Goal: Information Seeking & Learning: Learn about a topic

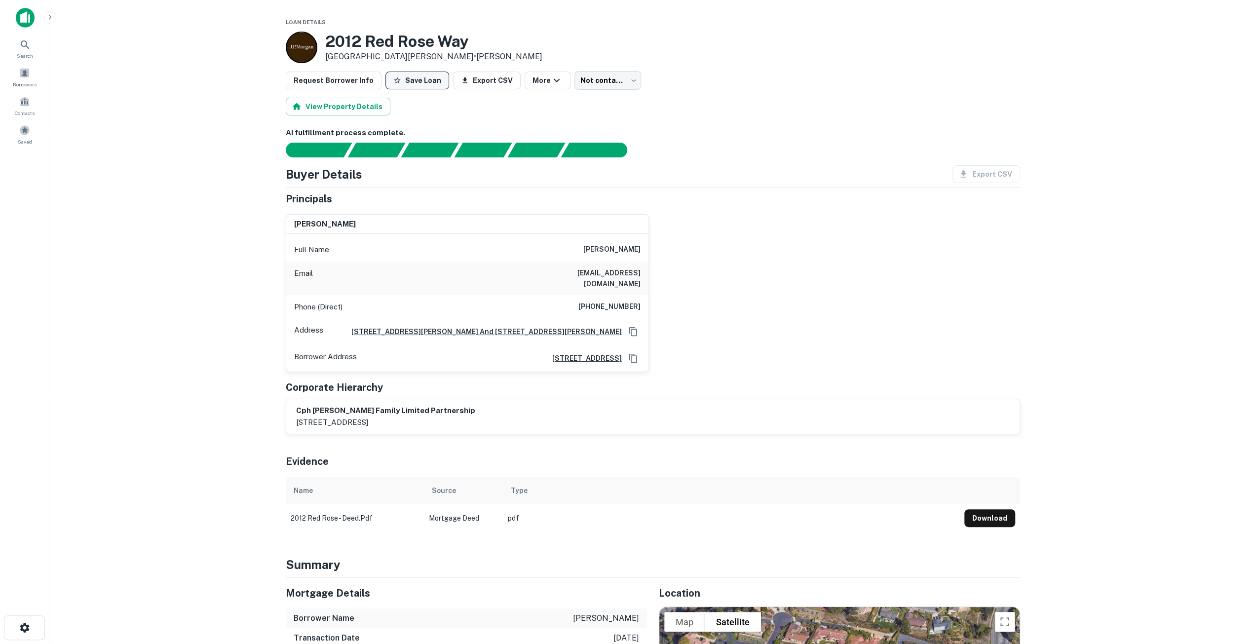
click at [415, 81] on button "Save Loan" at bounding box center [417, 81] width 64 height 18
click at [17, 48] on div "Search" at bounding box center [24, 48] width 43 height 27
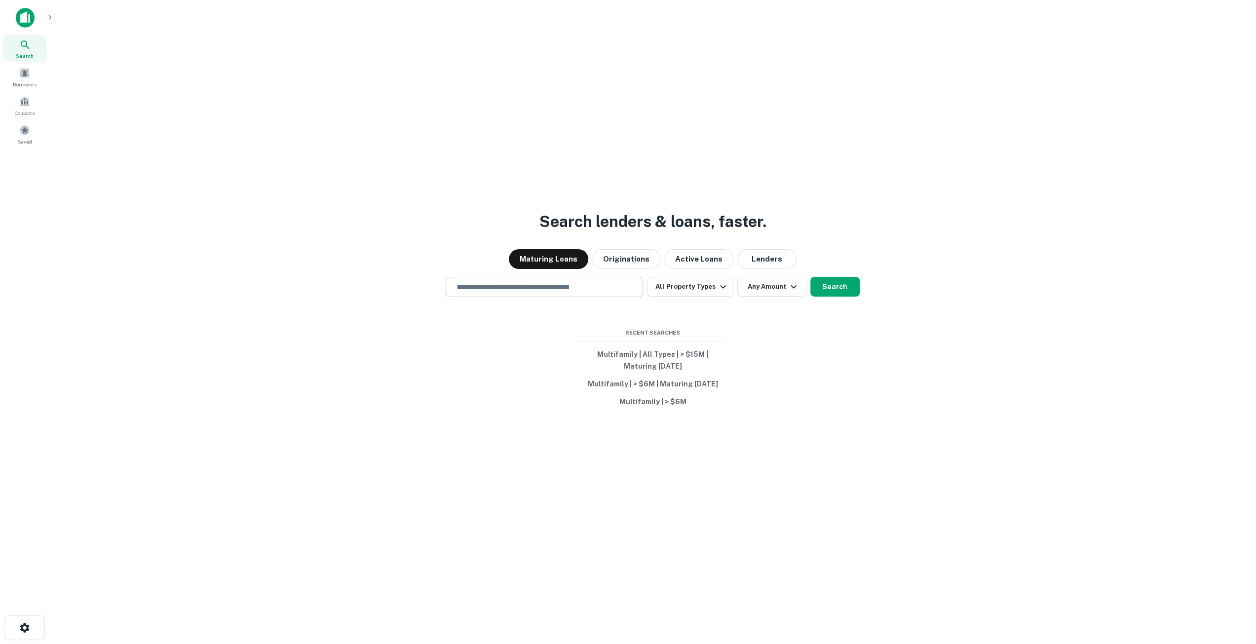
click at [515, 283] on input "text" at bounding box center [544, 286] width 189 height 11
type input "**********"
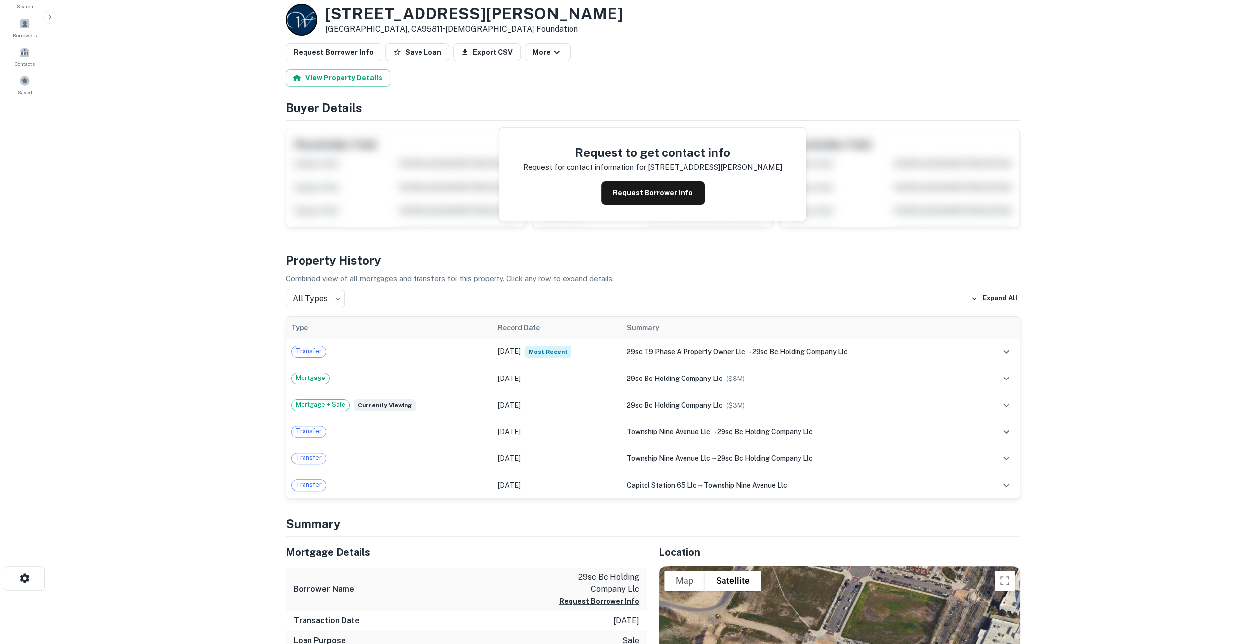
scroll to position [49, 0]
click at [330, 71] on button "View Property Details" at bounding box center [338, 78] width 105 height 18
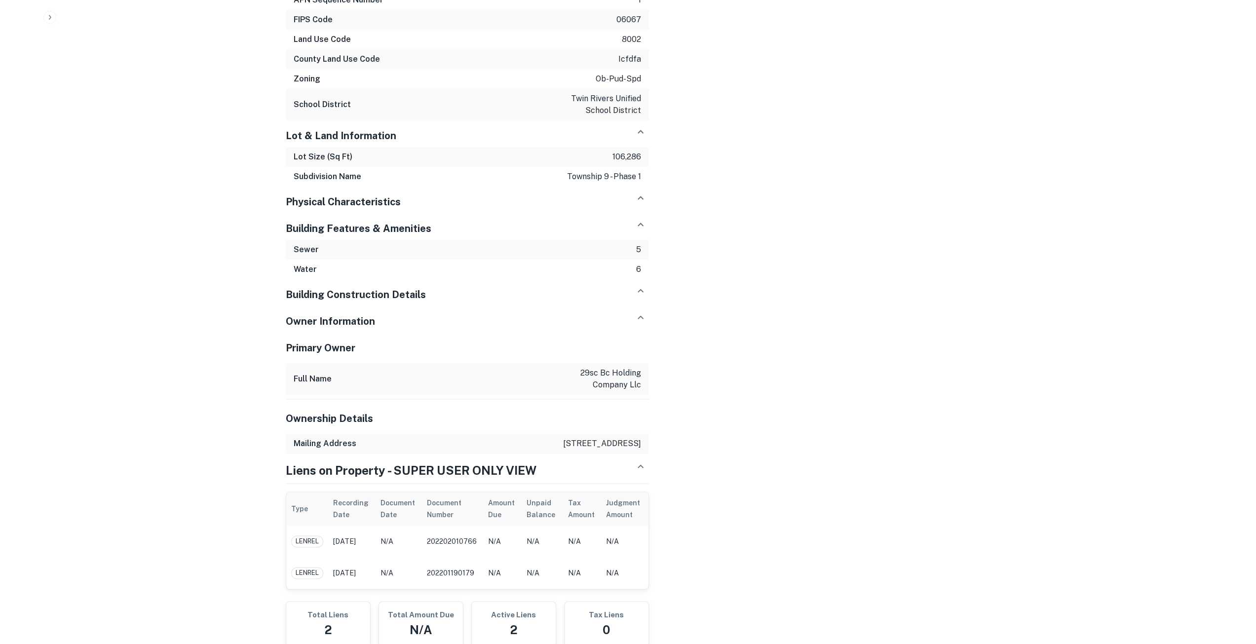
scroll to position [1255, 0]
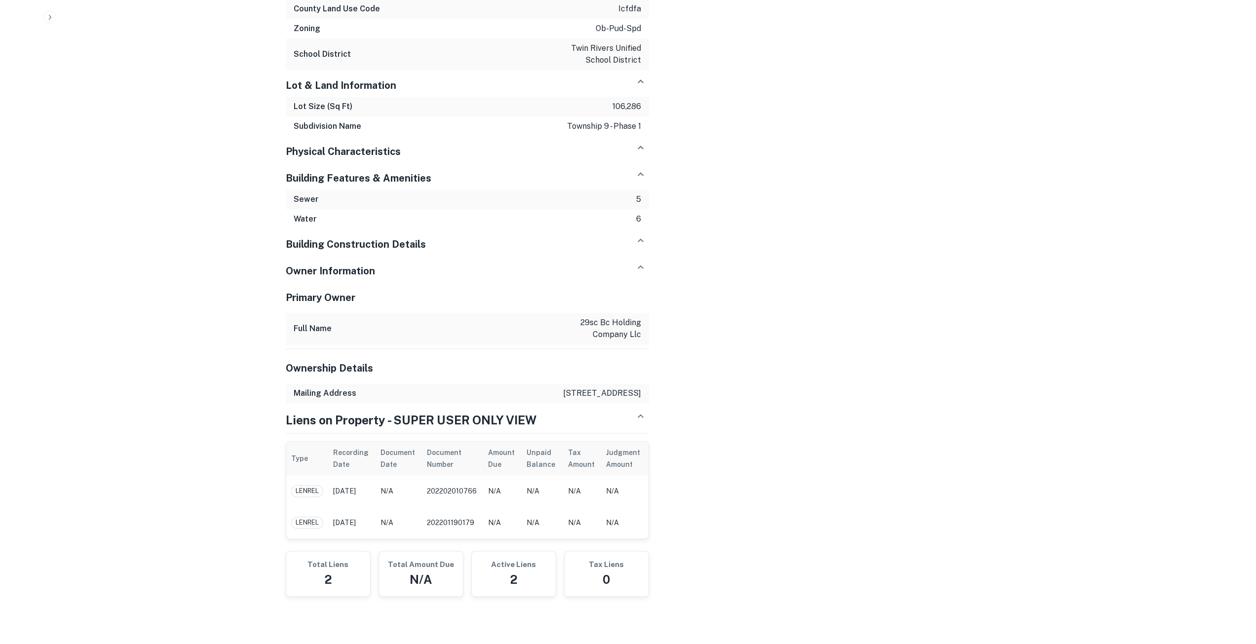
drag, startPoint x: 641, startPoint y: 389, endPoint x: 239, endPoint y: 326, distance: 406.8
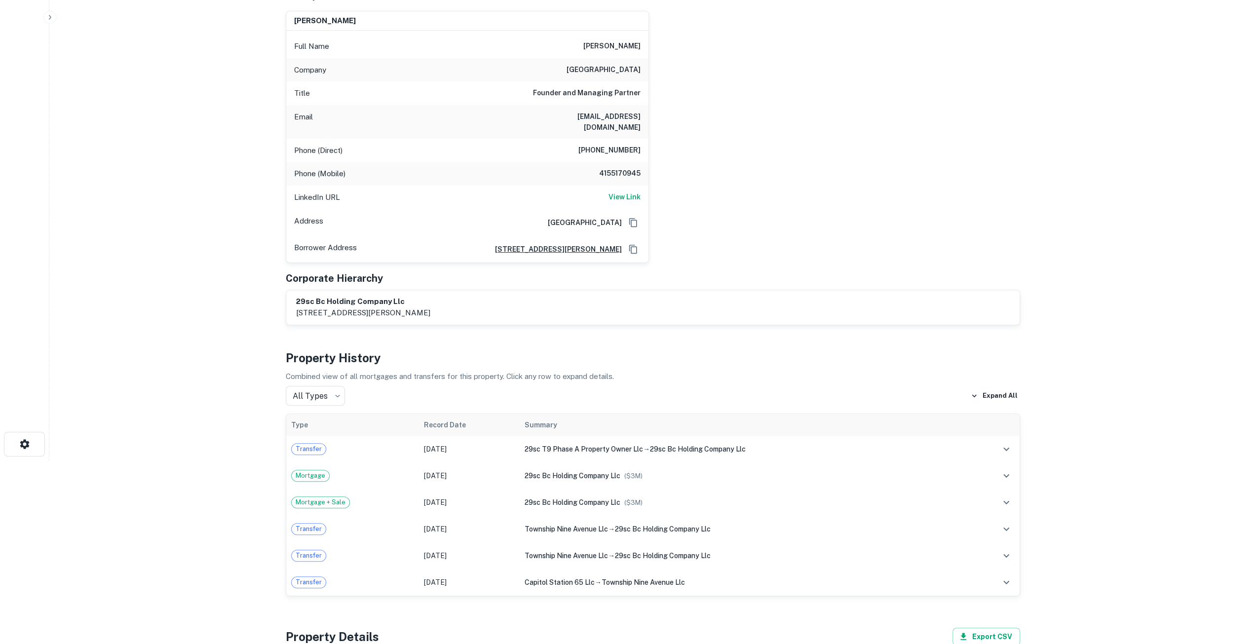
scroll to position [317, 0]
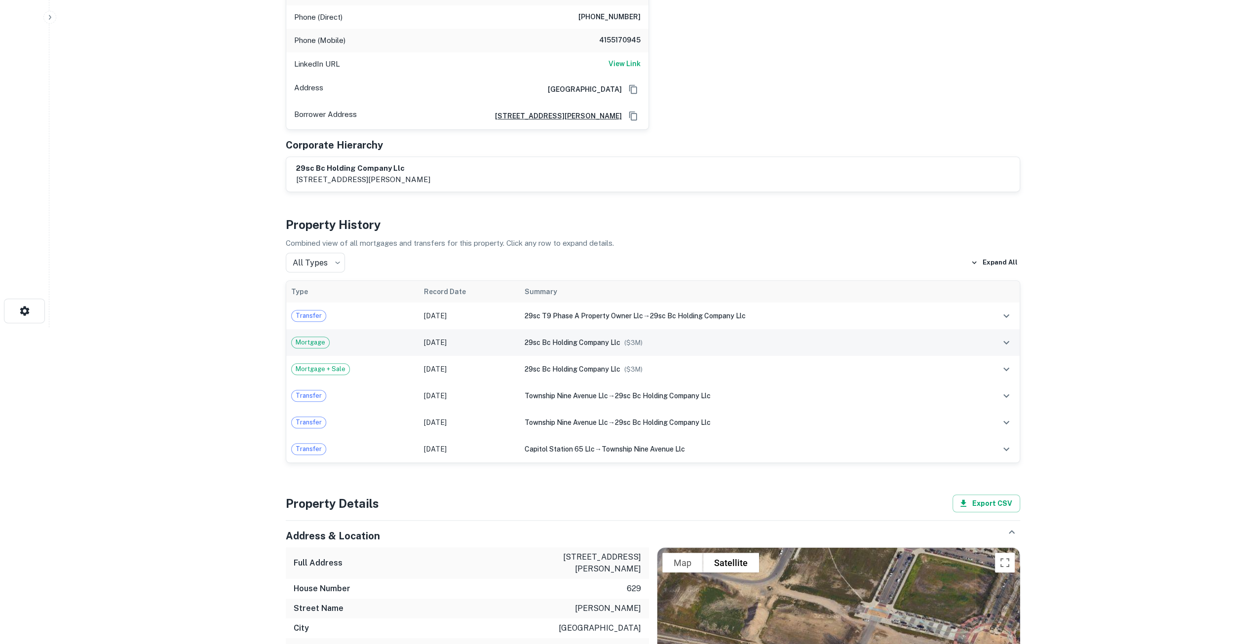
click at [877, 337] on div "29sc bc holding company llc ($ 3M )" at bounding box center [744, 342] width 438 height 11
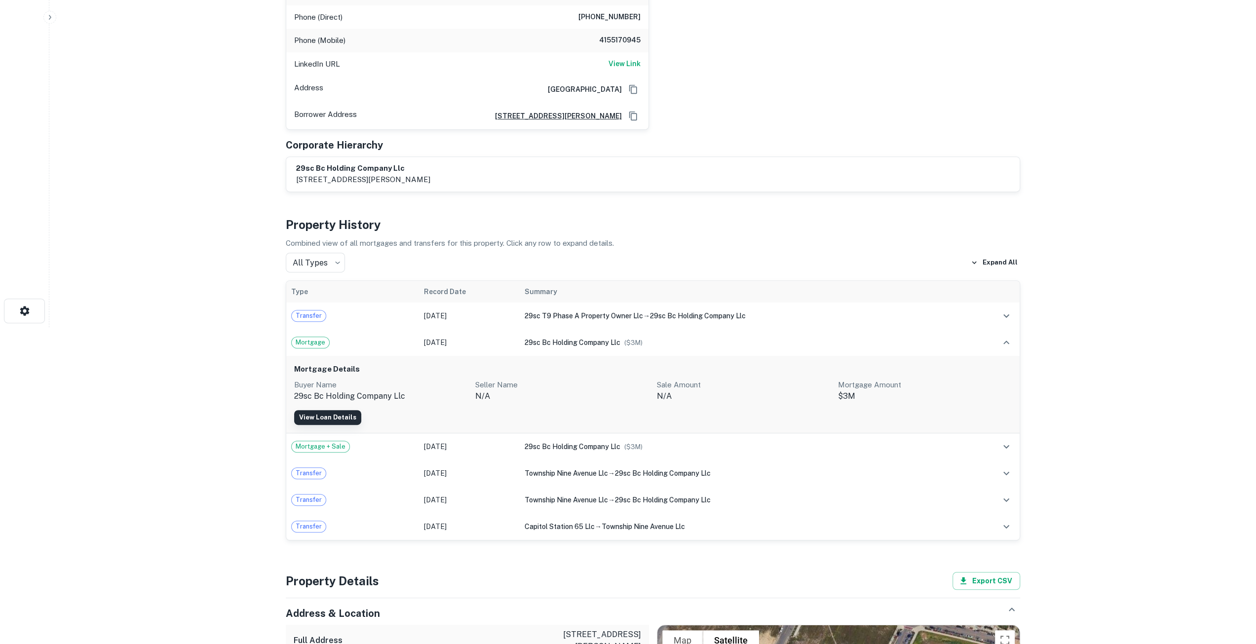
click at [324, 410] on link "View Loan Details" at bounding box center [327, 417] width 67 height 15
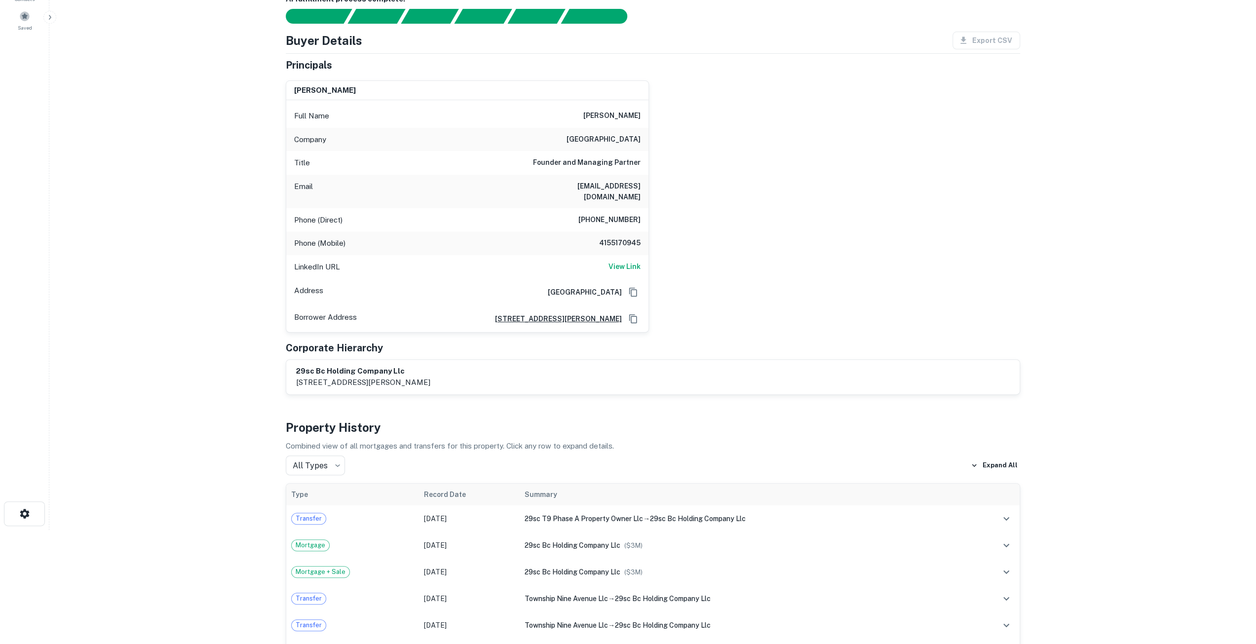
scroll to position [115, 0]
click at [1005, 512] on icon "expand row" at bounding box center [1006, 518] width 12 height 12
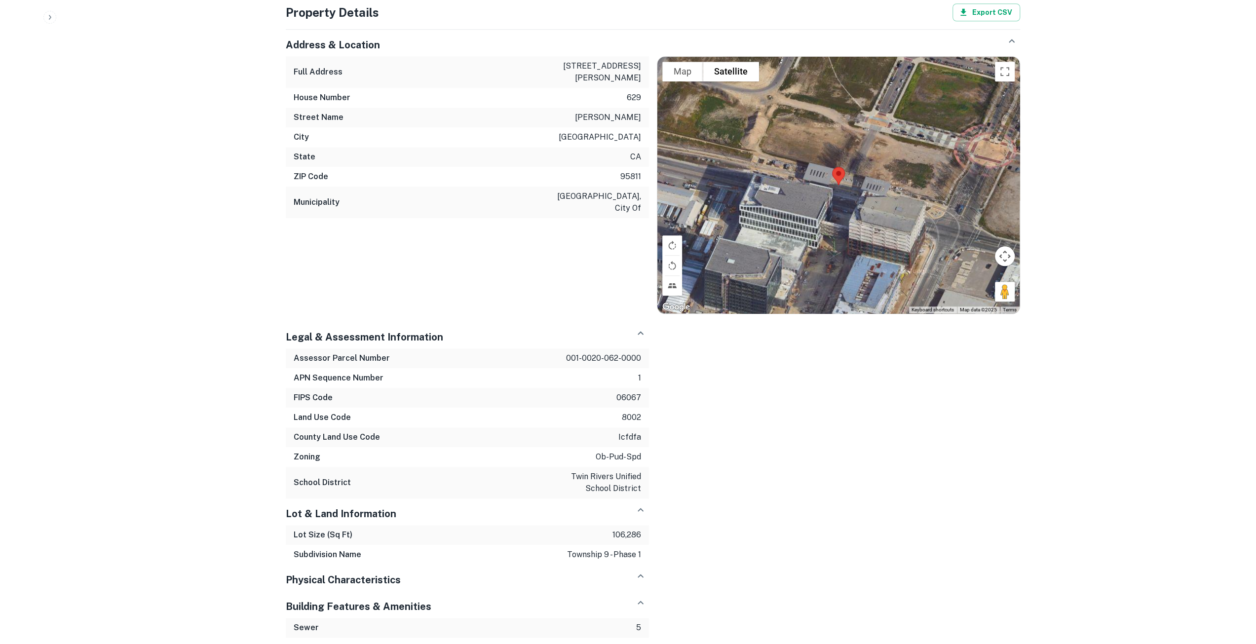
scroll to position [784, 0]
